Goal: Task Accomplishment & Management: Manage account settings

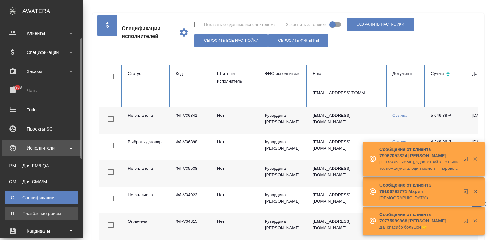
scroll to position [0, 247]
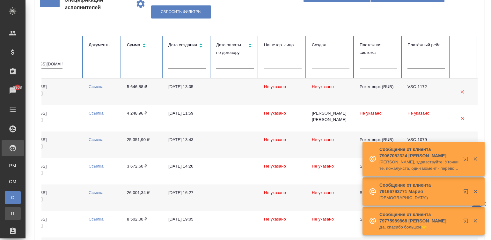
click at [10, 214] on div "Платёжные рейсы" at bounding box center [5, 213] width 10 height 6
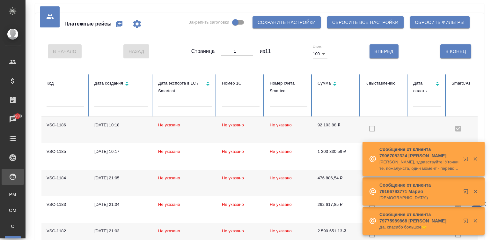
click at [301, 132] on td "Не указано" at bounding box center [289, 130] width 48 height 26
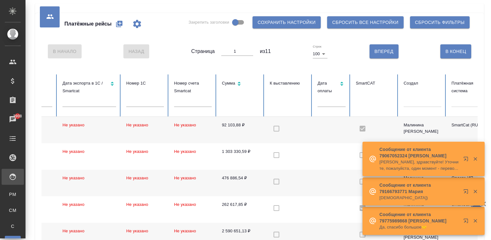
scroll to position [0, 176]
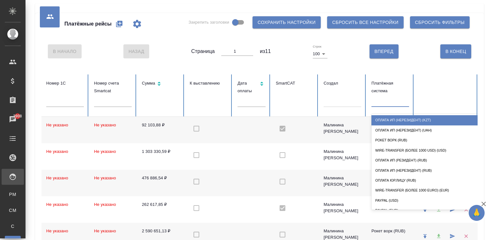
click at [383, 105] on div at bounding box center [391, 100] width 38 height 9
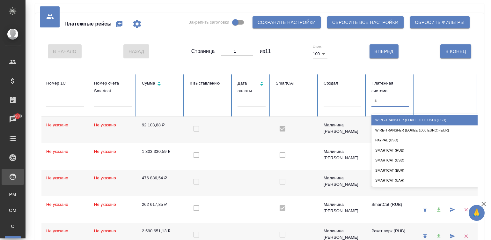
type input "sma"
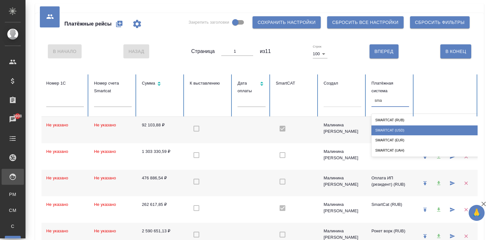
click at [407, 128] on div "SmartCat (USD)" at bounding box center [436, 130] width 128 height 10
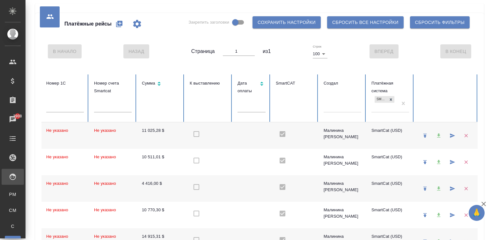
checkbox input "true"
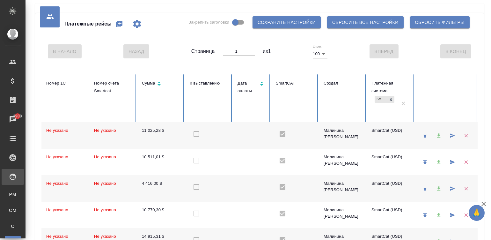
checkbox input "true"
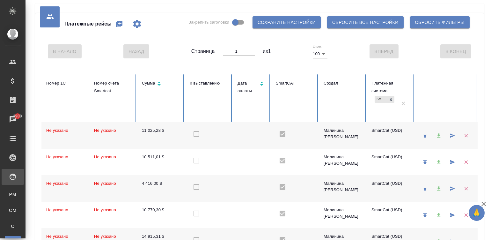
checkbox input "true"
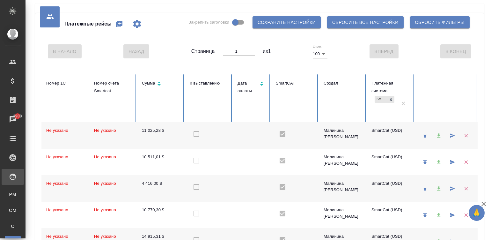
checkbox input "true"
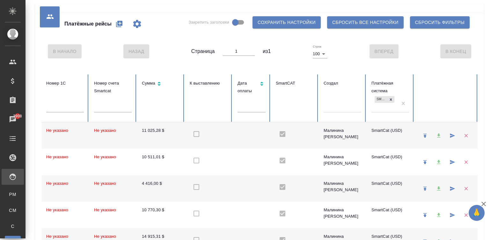
checkbox input "true"
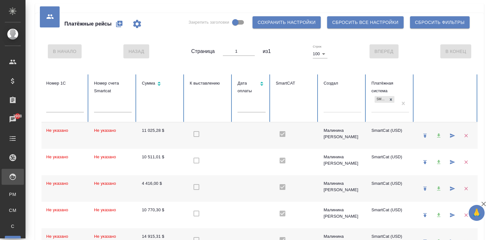
checkbox input "true"
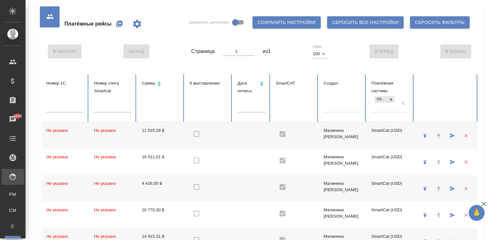
checkbox input "true"
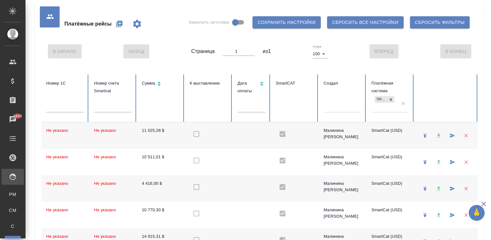
click at [219, 136] on td at bounding box center [209, 135] width 48 height 26
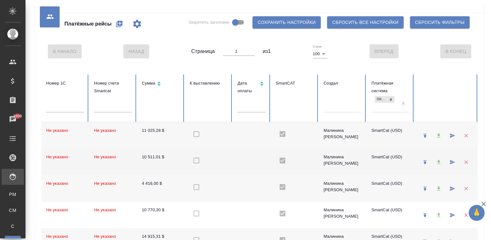
click at [230, 160] on td at bounding box center [209, 162] width 48 height 26
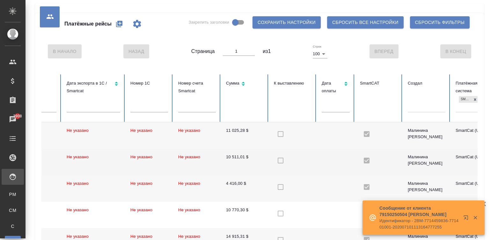
scroll to position [0, 96]
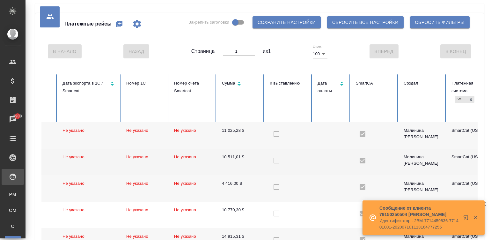
click at [266, 160] on td at bounding box center [289, 162] width 48 height 26
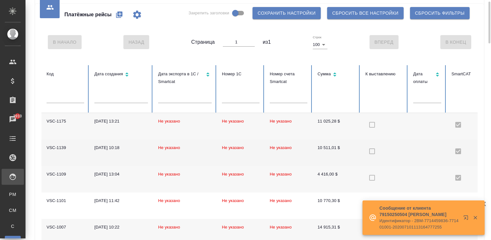
scroll to position [19, 0]
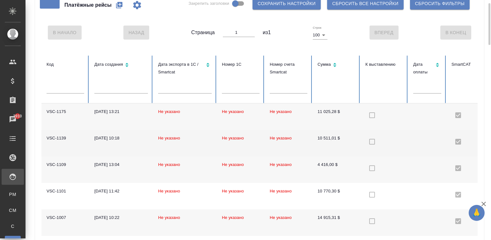
click at [300, 144] on td "Не указано" at bounding box center [289, 143] width 48 height 26
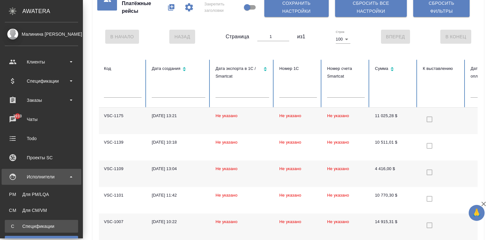
click at [11, 224] on div "Спецификации" at bounding box center [41, 226] width 67 height 6
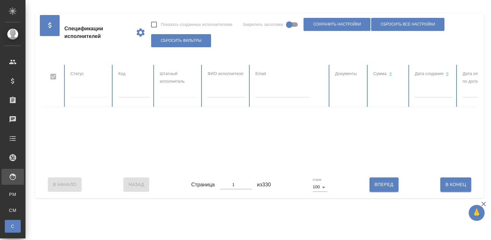
checkbox input "false"
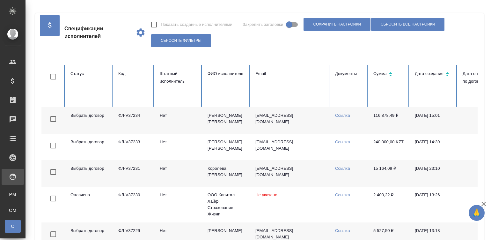
click at [258, 122] on td "olgaskl73@gmail.com" at bounding box center [291, 120] width 80 height 26
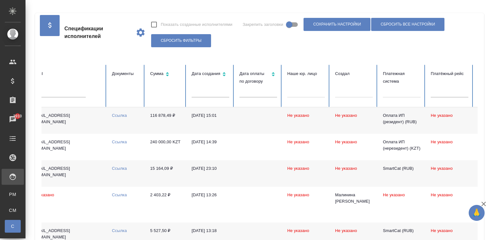
scroll to position [0, 247]
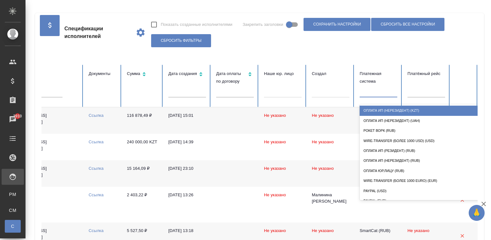
click at [369, 91] on div at bounding box center [379, 90] width 38 height 9
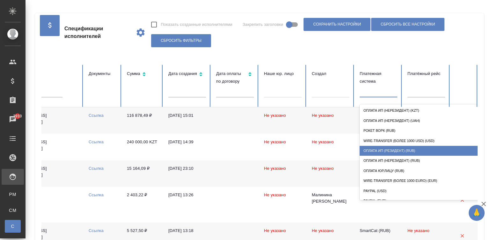
click at [400, 148] on div "Оплата ИП (резидент) (RUB)" at bounding box center [424, 151] width 128 height 10
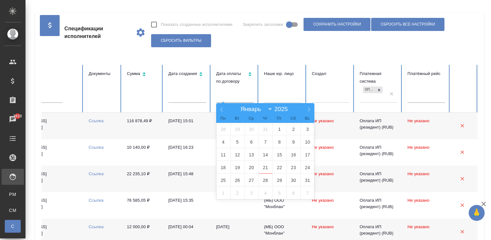
click at [232, 99] on input "text" at bounding box center [235, 98] width 38 height 9
click at [279, 126] on span "1" at bounding box center [280, 129] width 14 height 12
type input "01.08"
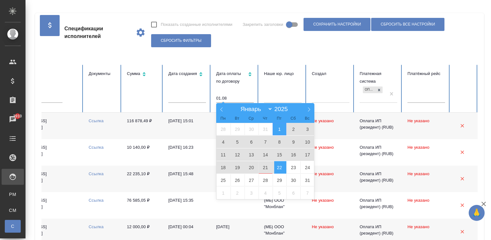
click at [276, 166] on span "22" at bounding box center [280, 167] width 14 height 12
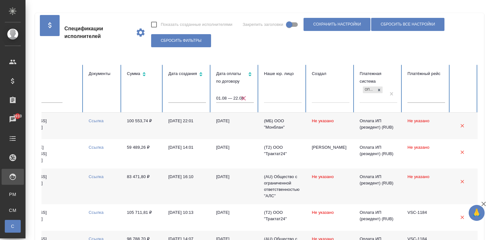
click at [195, 179] on td "15.08.2025, 16:10" at bounding box center [187, 187] width 48 height 36
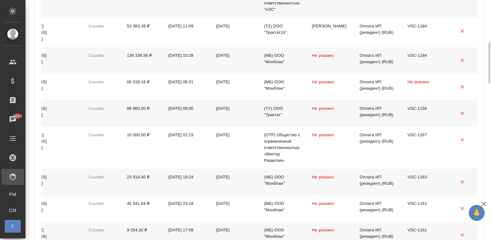
scroll to position [258, 0]
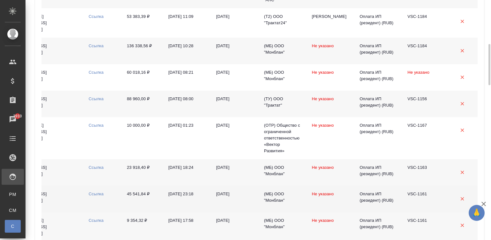
click at [196, 188] on td "14.07.2025, 23:18" at bounding box center [187, 199] width 48 height 26
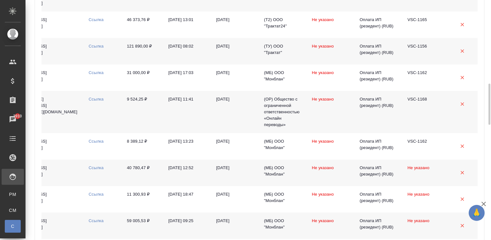
scroll to position [498, 0]
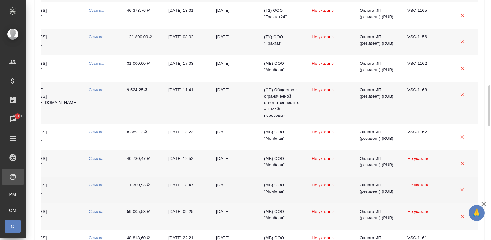
click at [145, 202] on td "11 300,93 ₽" at bounding box center [142, 190] width 41 height 26
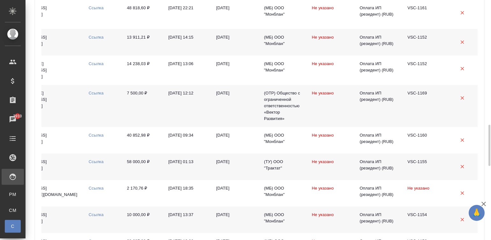
scroll to position [737, 0]
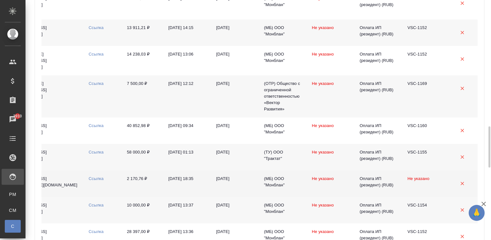
click at [217, 194] on td "06.08.2025" at bounding box center [235, 183] width 48 height 26
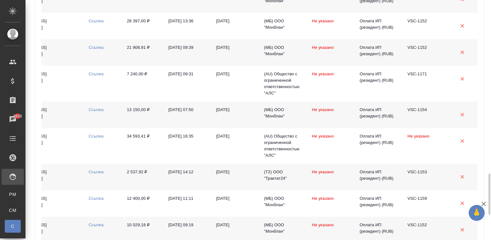
scroll to position [957, 0]
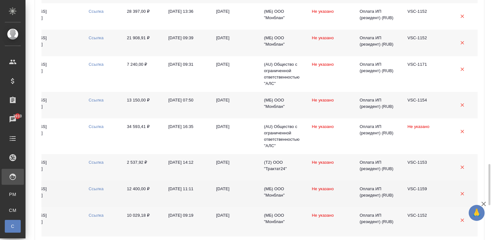
click at [191, 198] on td "30.06.2025, 11:11" at bounding box center [187, 194] width 48 height 26
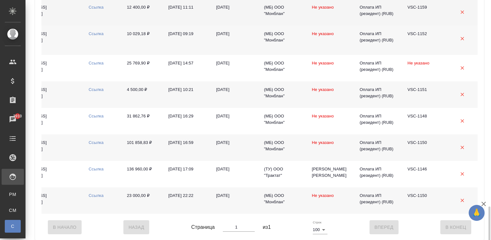
scroll to position [1149, 0]
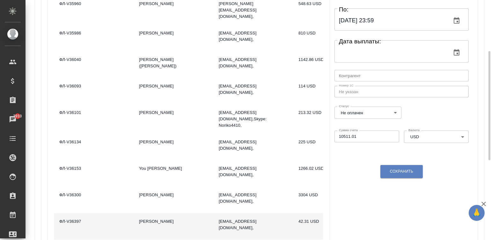
scroll to position [134, 0]
